Goal: Information Seeking & Learning: Learn about a topic

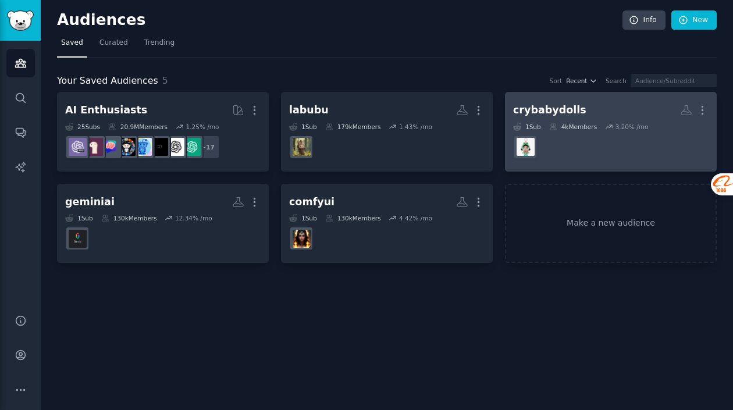
click at [567, 109] on div "crybabydolls" at bounding box center [549, 110] width 73 height 15
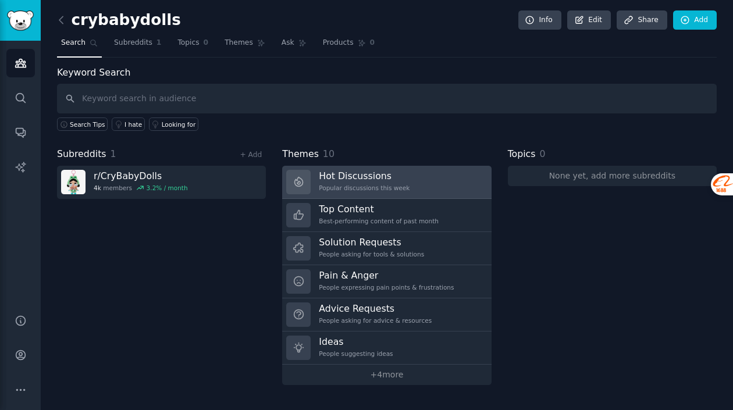
click at [359, 177] on h3 "Hot Discussions" at bounding box center [364, 176] width 91 height 12
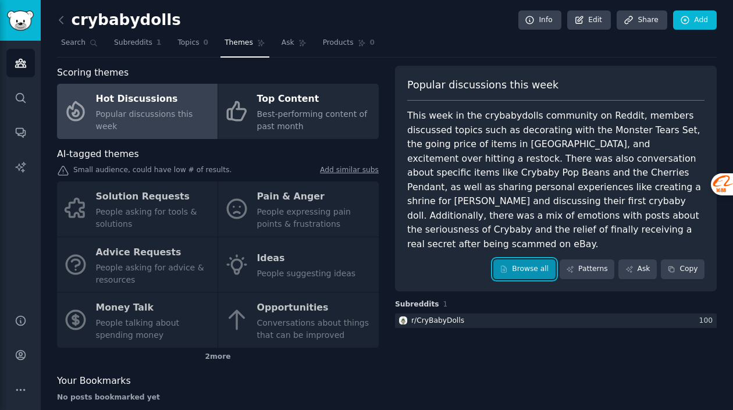
click at [521, 259] on link "Browse all" at bounding box center [524, 269] width 62 height 20
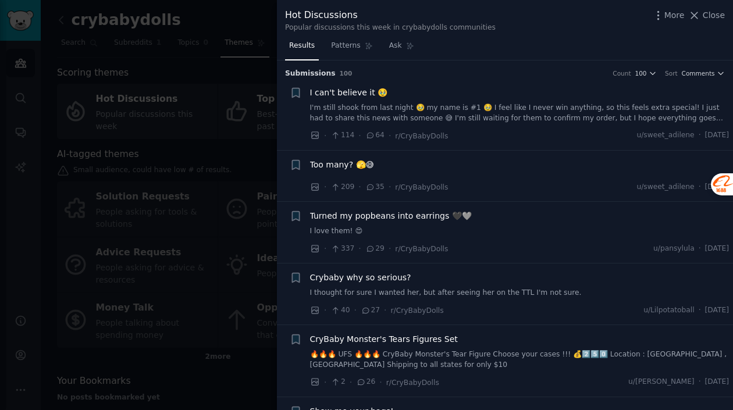
click at [504, 114] on link "I'm still shook from last night 🥹 my name is #1 🥹 I feel like I never win anyth…" at bounding box center [519, 113] width 419 height 20
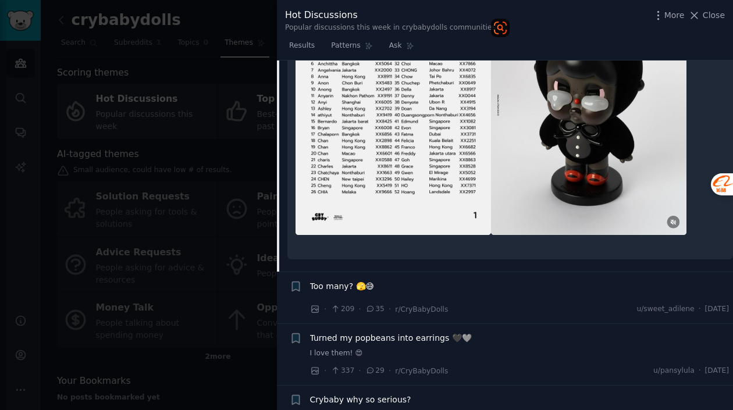
scroll to position [1007, 0]
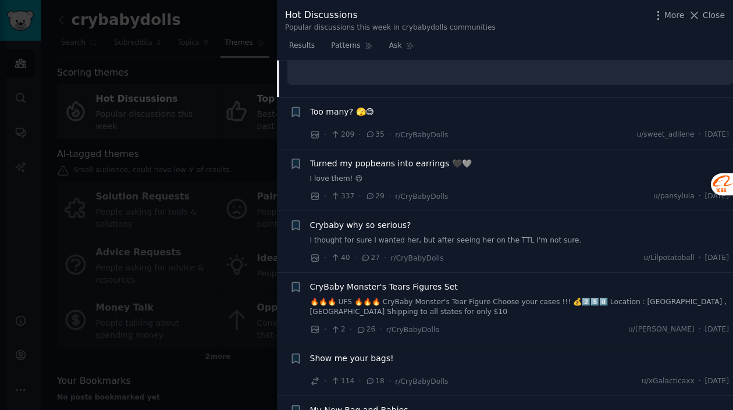
click at [382, 111] on div "Too many? 🫣😅" at bounding box center [519, 112] width 419 height 12
click at [348, 112] on span "Too many? 🫣😅" at bounding box center [342, 112] width 65 height 12
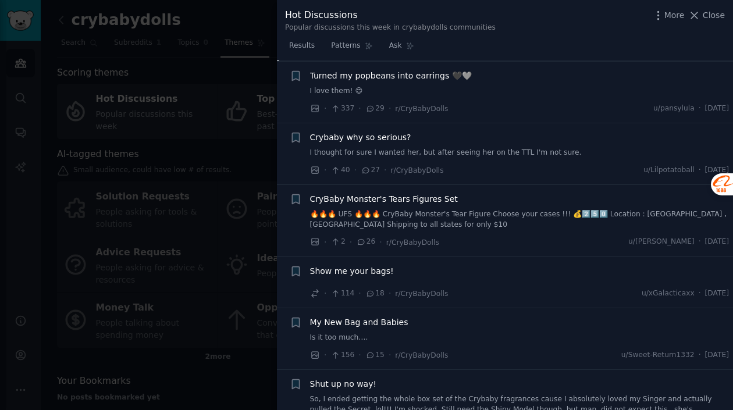
scroll to position [672, 0]
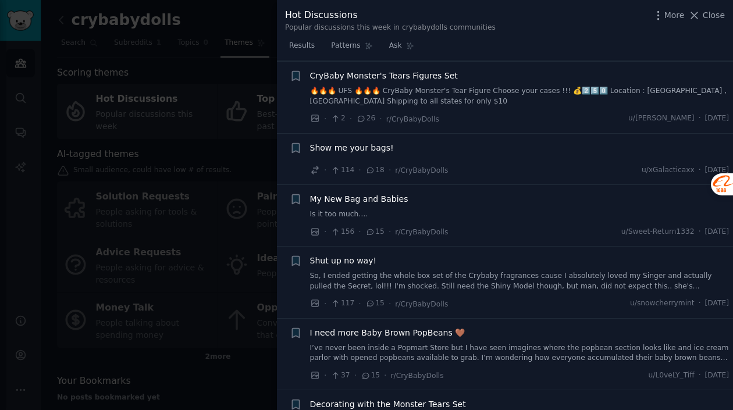
click at [376, 200] on span "My New Bag and Babies" at bounding box center [359, 199] width 98 height 12
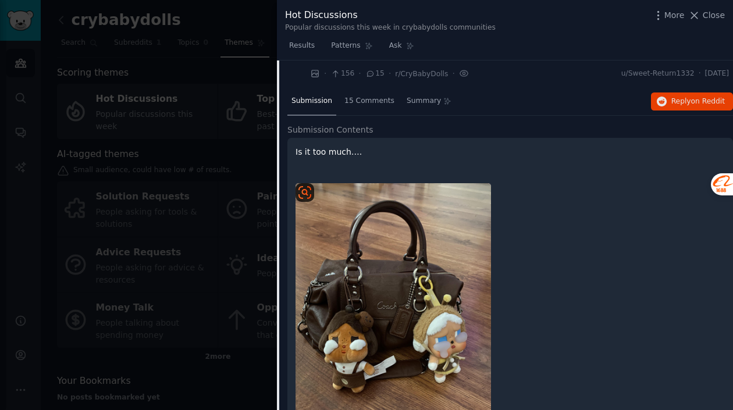
scroll to position [439, 0]
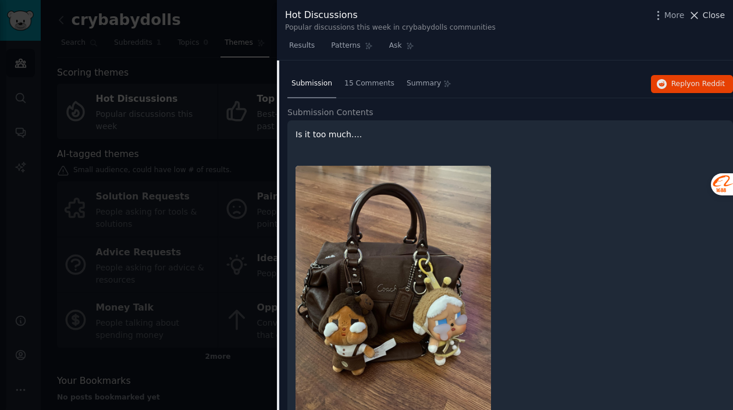
click at [704, 15] on span "Close" at bounding box center [714, 15] width 22 height 12
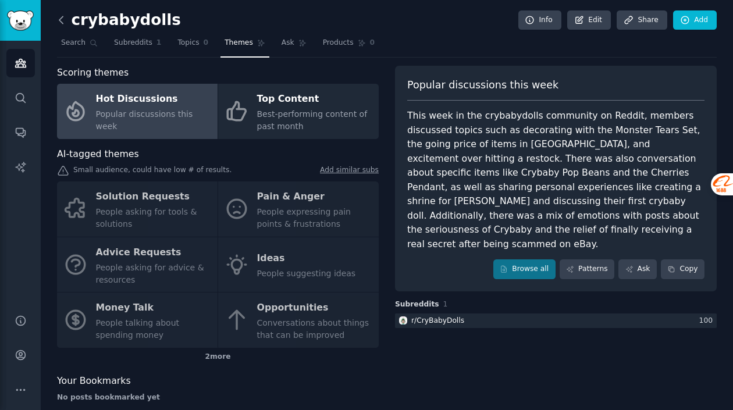
click at [60, 20] on icon at bounding box center [60, 19] width 3 height 7
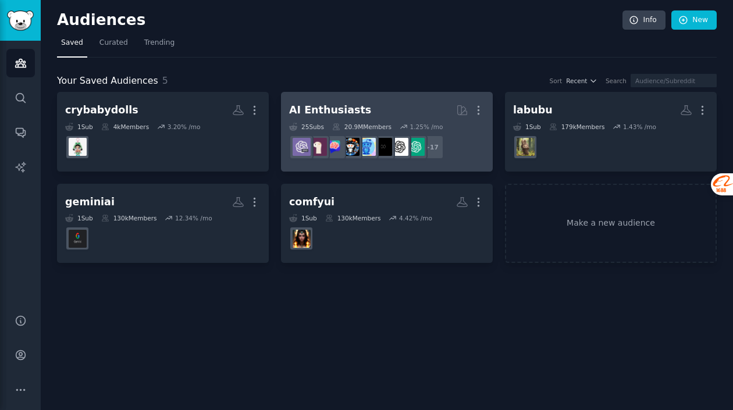
click at [343, 114] on div "AI Enthusiasts" at bounding box center [330, 110] width 82 height 15
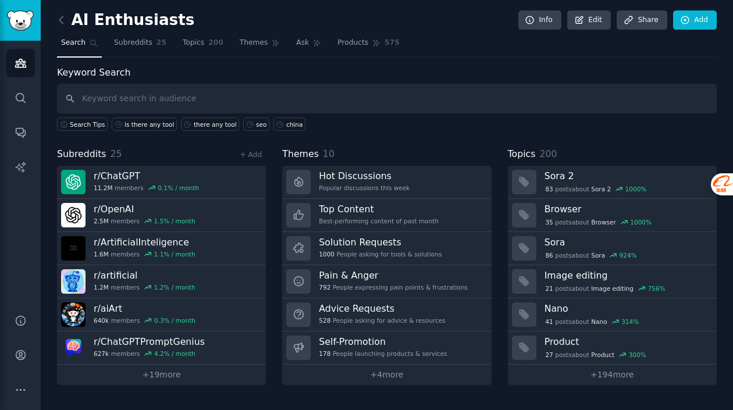
click at [617, 63] on div "AI Enthusiasts Info Edit Share Add Search Subreddits 25 Topics 200 Themes Ask P…" at bounding box center [387, 200] width 660 height 369
click at [217, 106] on input "text" at bounding box center [387, 99] width 660 height 30
